Goal: Navigation & Orientation: Find specific page/section

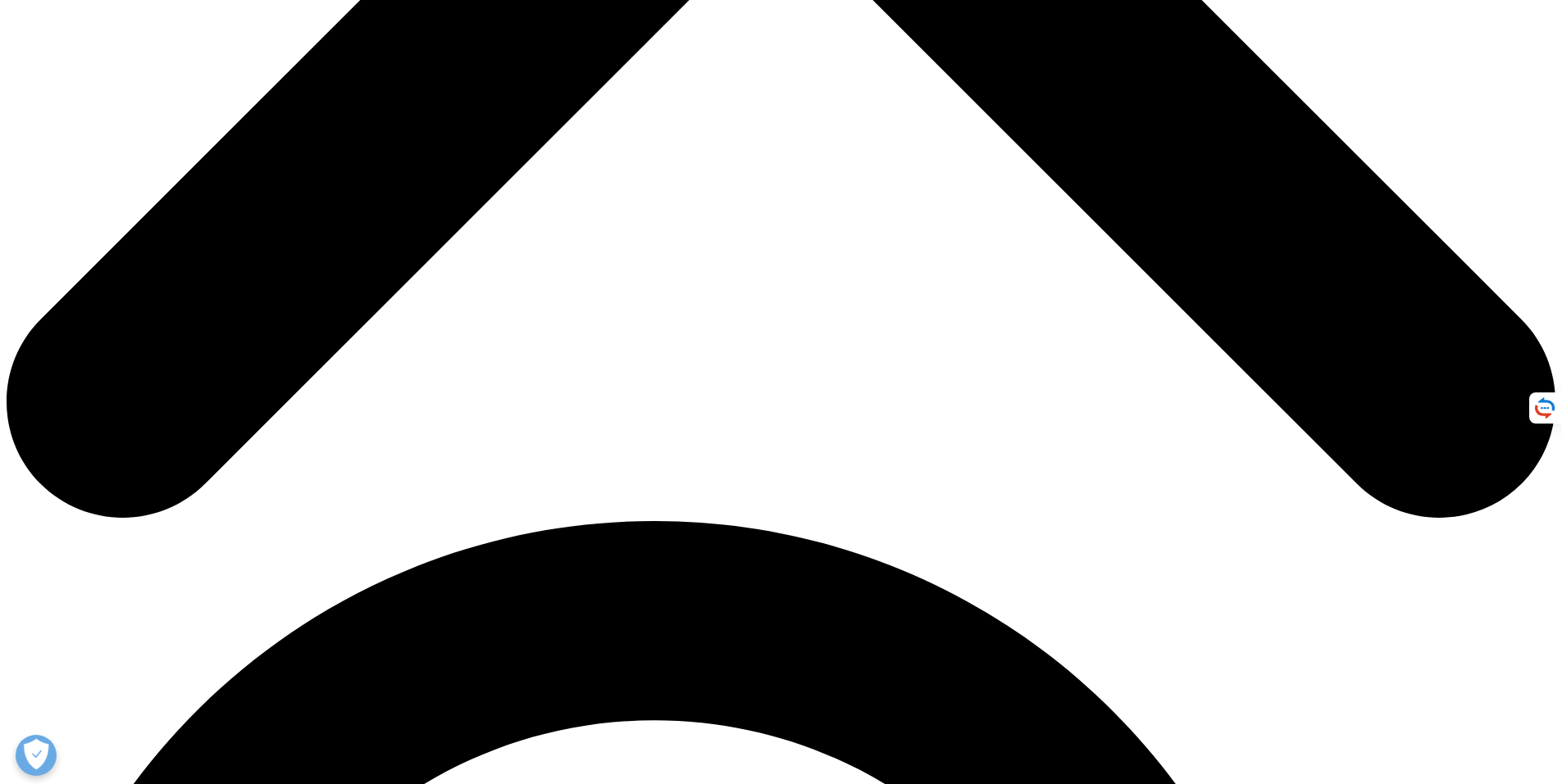
scroll to position [902, 0]
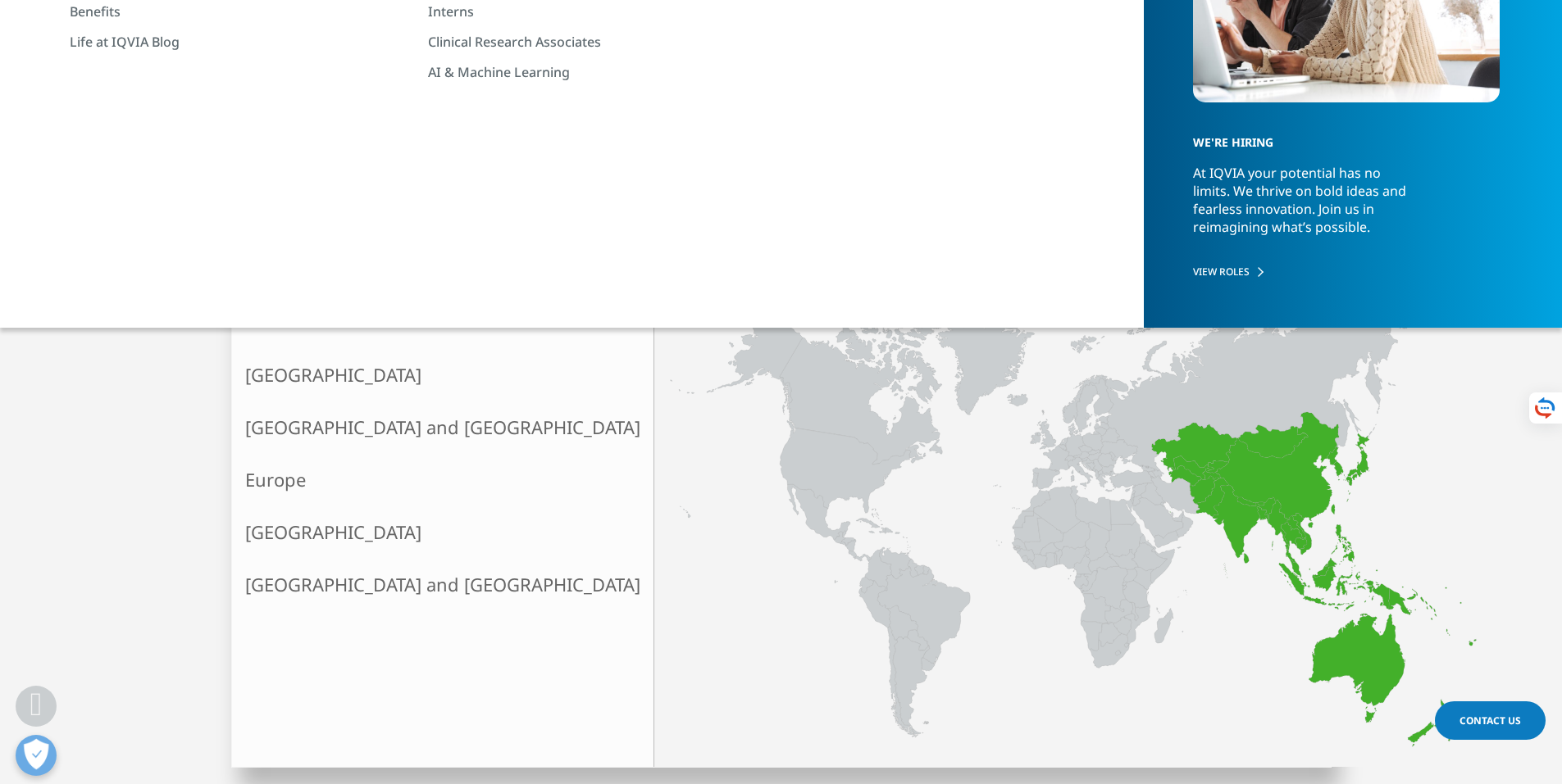
scroll to position [328, 0]
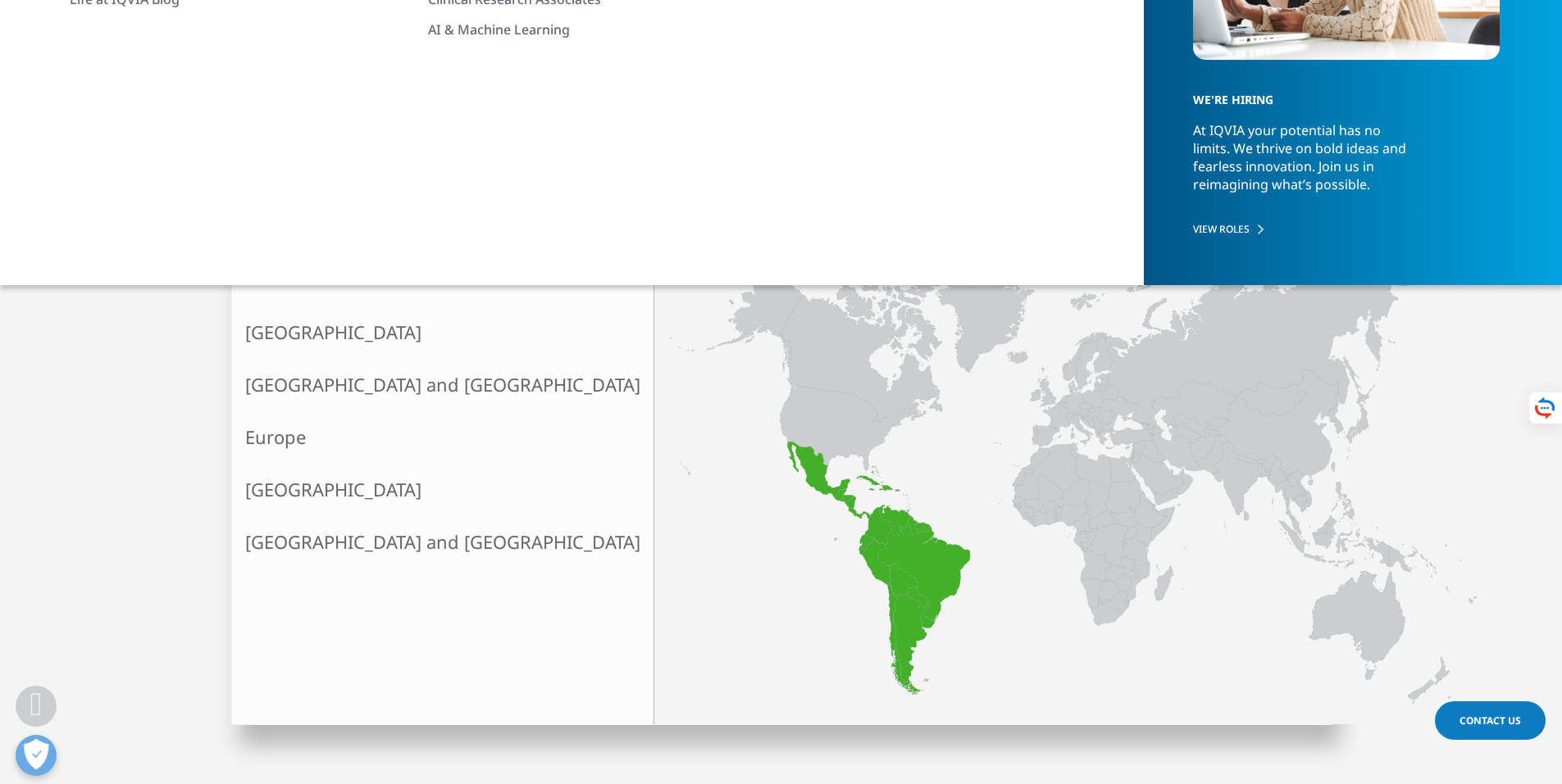
click at [311, 496] on link "[GEOGRAPHIC_DATA]" at bounding box center [443, 490] width 422 height 53
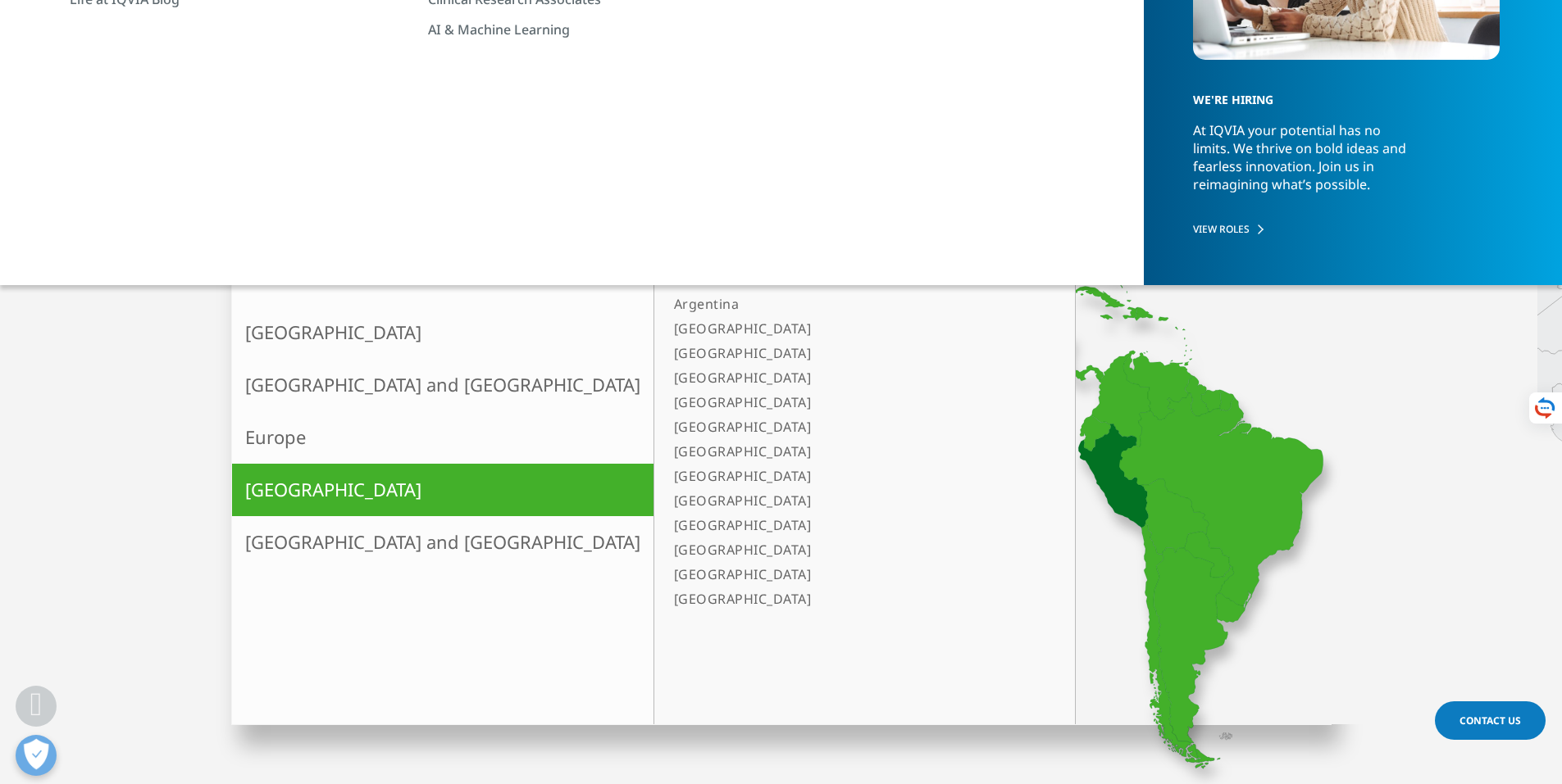
click at [668, 544] on link "[GEOGRAPHIC_DATA]" at bounding box center [856, 550] width 378 height 25
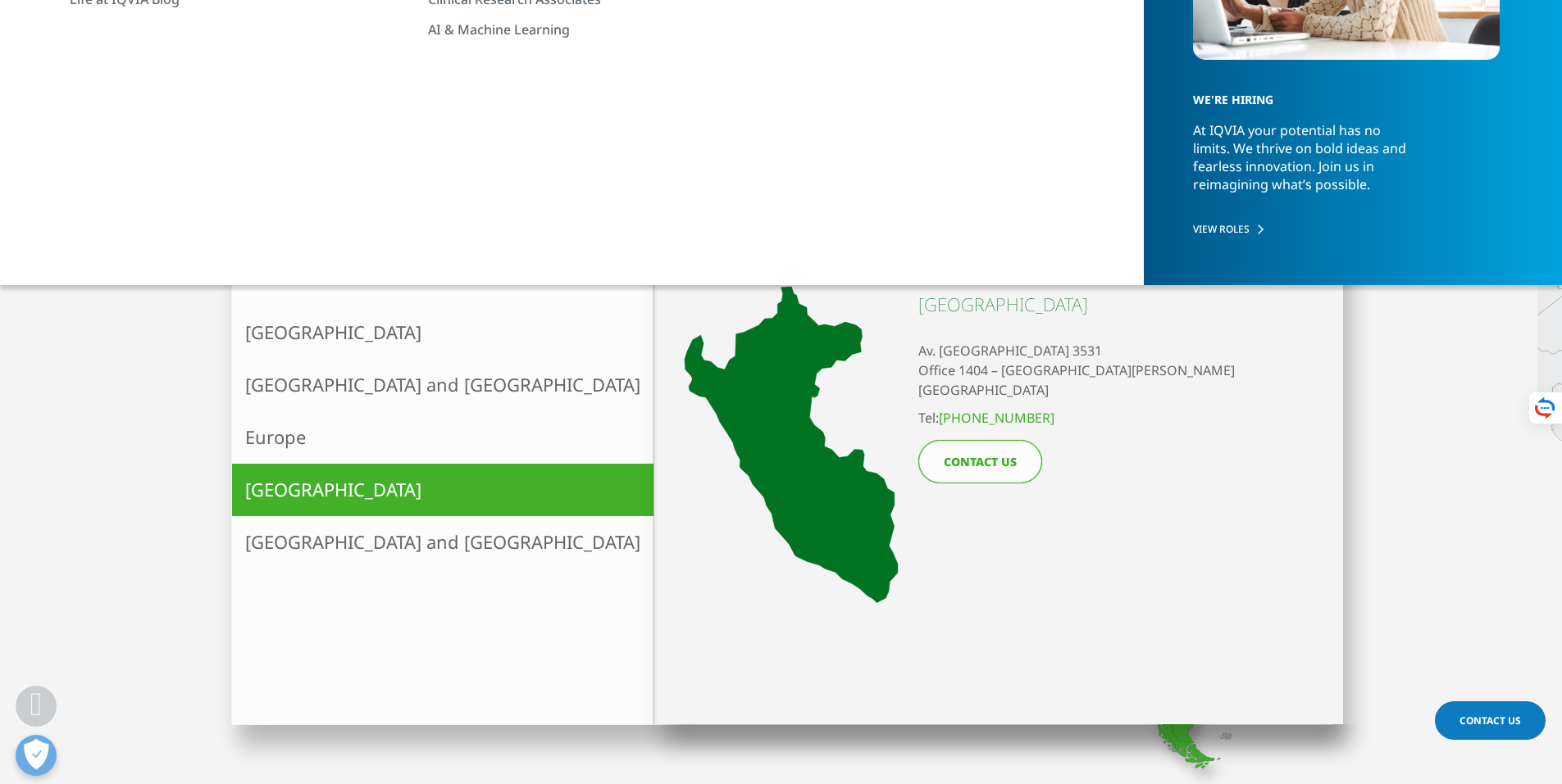
click at [668, 521] on link "[GEOGRAPHIC_DATA]" at bounding box center [856, 525] width 378 height 25
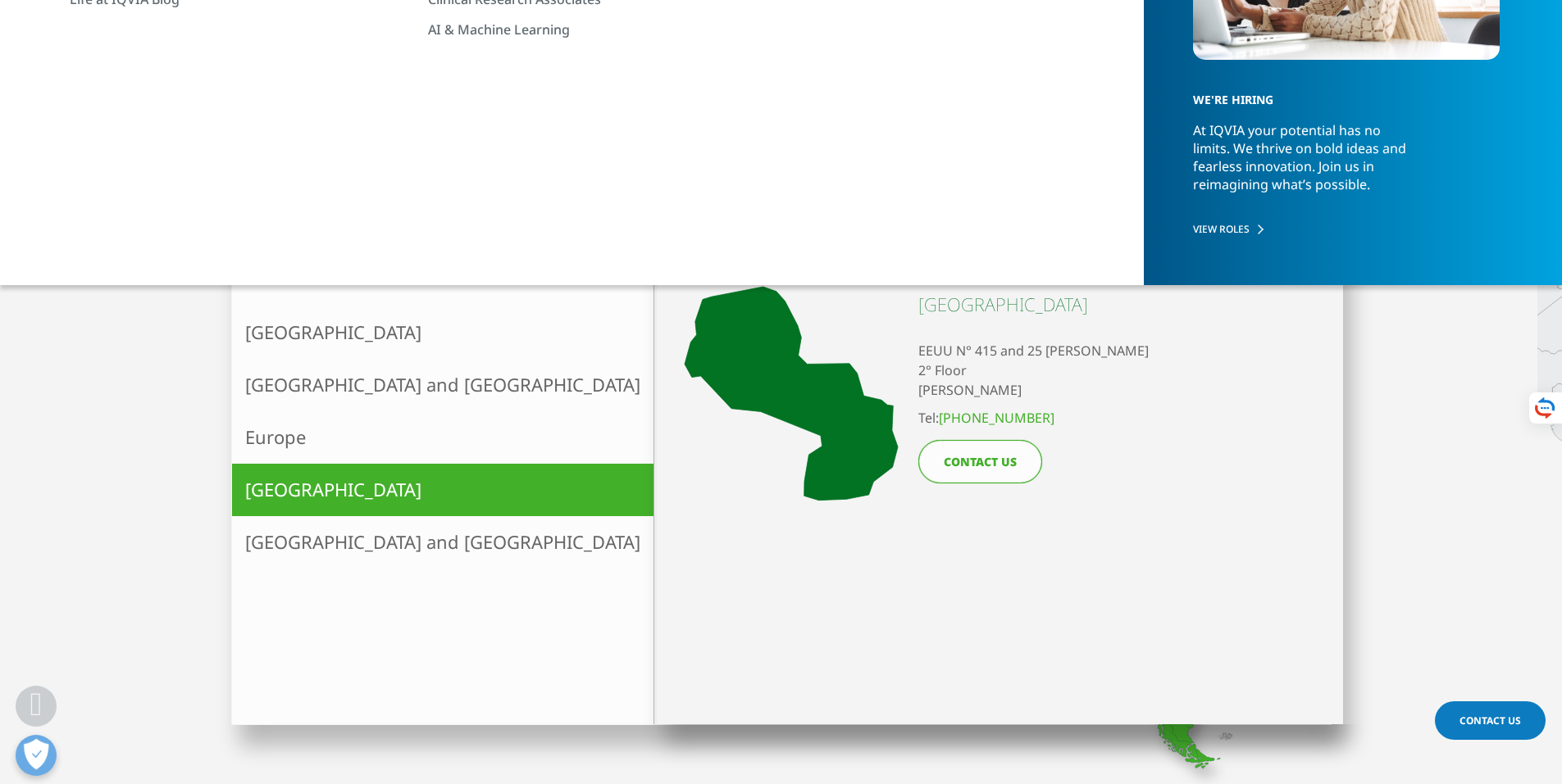
click at [285, 445] on link "Europe" at bounding box center [443, 437] width 422 height 53
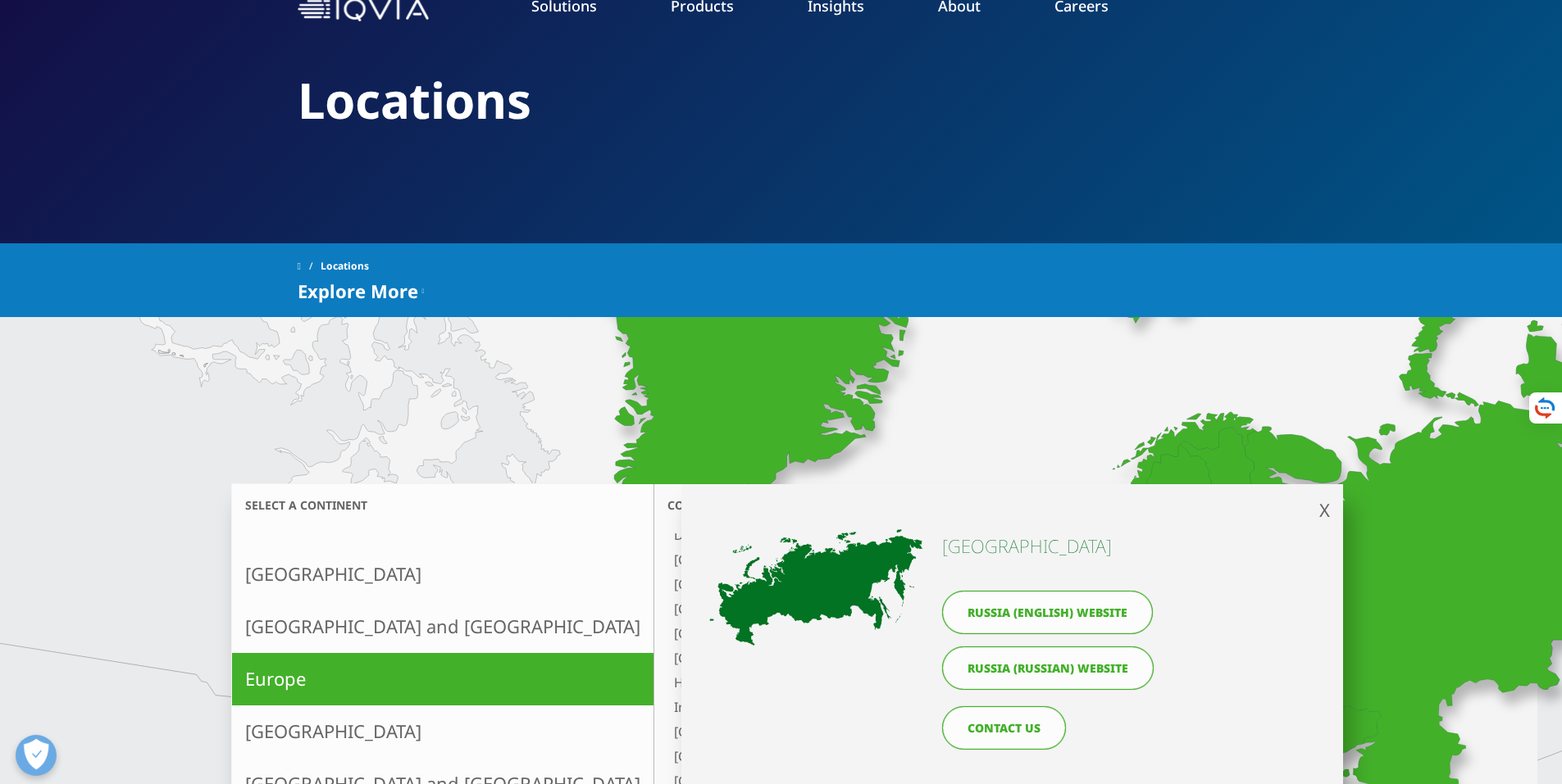
scroll to position [0, 0]
